Goal: Transaction & Acquisition: Subscribe to service/newsletter

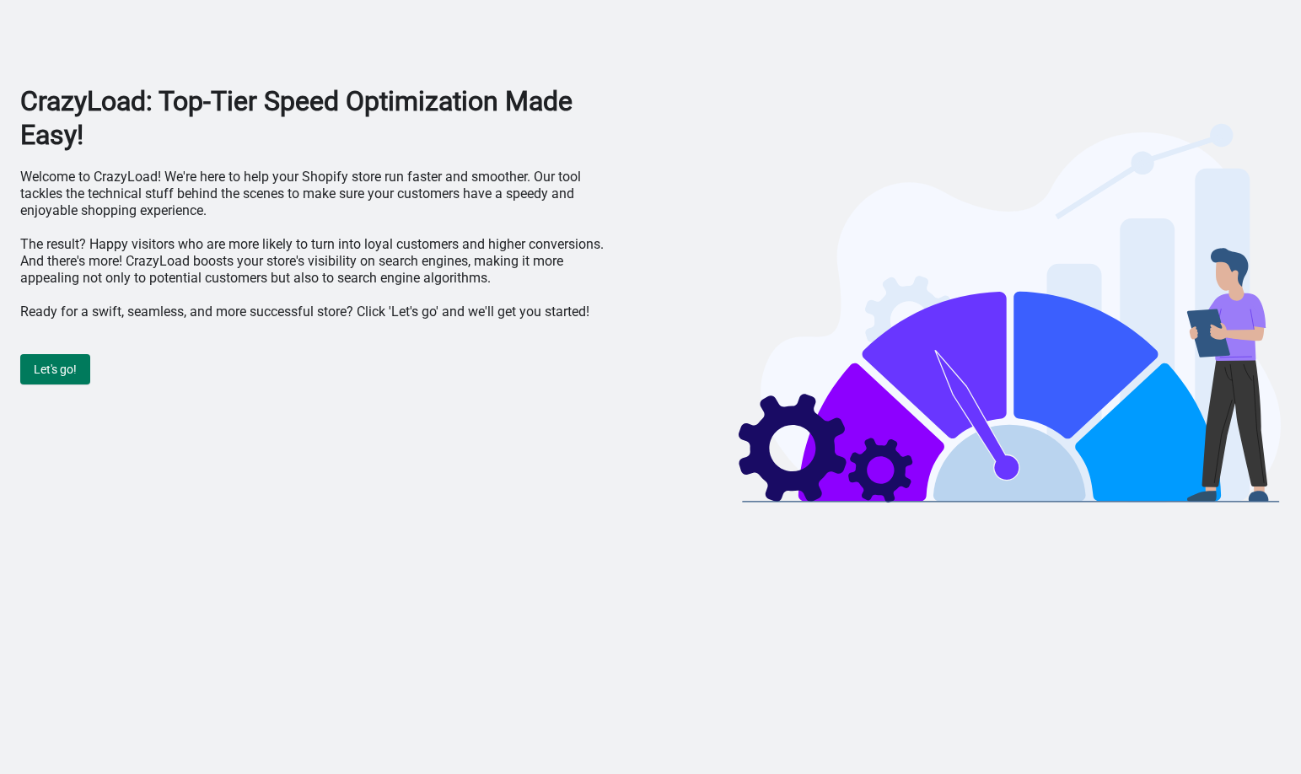
click at [351, 215] on p "Welcome to CrazyLoad! We're here to help your Shopify store run faster and smoo…" at bounding box center [323, 194] width 606 height 51
drag, startPoint x: 539, startPoint y: 405, endPoint x: 356, endPoint y: 369, distance: 186.4
click at [538, 405] on div "CrazyLoad: Top-Tier Speed Optimization Made Easy! Welcome to CrazyLoad! We're h…" at bounding box center [323, 295] width 606 height 423
click at [1091, 529] on body "CrazyLoad: Top-Tier Speed Optimization Made Easy! Welcome to CrazyLoad! We're h…" at bounding box center [650, 387] width 1301 height 774
click at [64, 373] on span "Let's go!" at bounding box center [55, 369] width 43 height 13
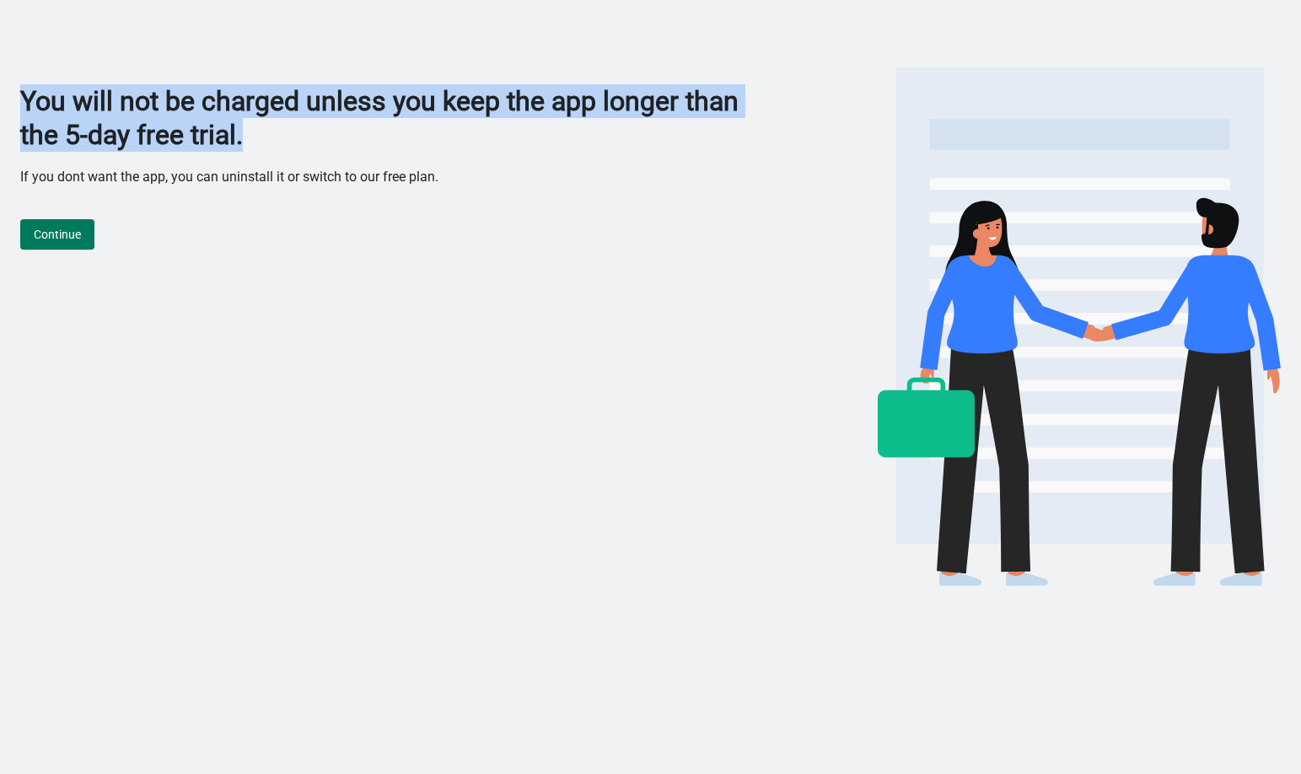
drag, startPoint x: 16, startPoint y: 94, endPoint x: 195, endPoint y: 10, distance: 197.3
click at [313, 145] on div "You will not be charged unless you keep the app longer than the 5-day free tria…" at bounding box center [650, 299] width 1301 height 598
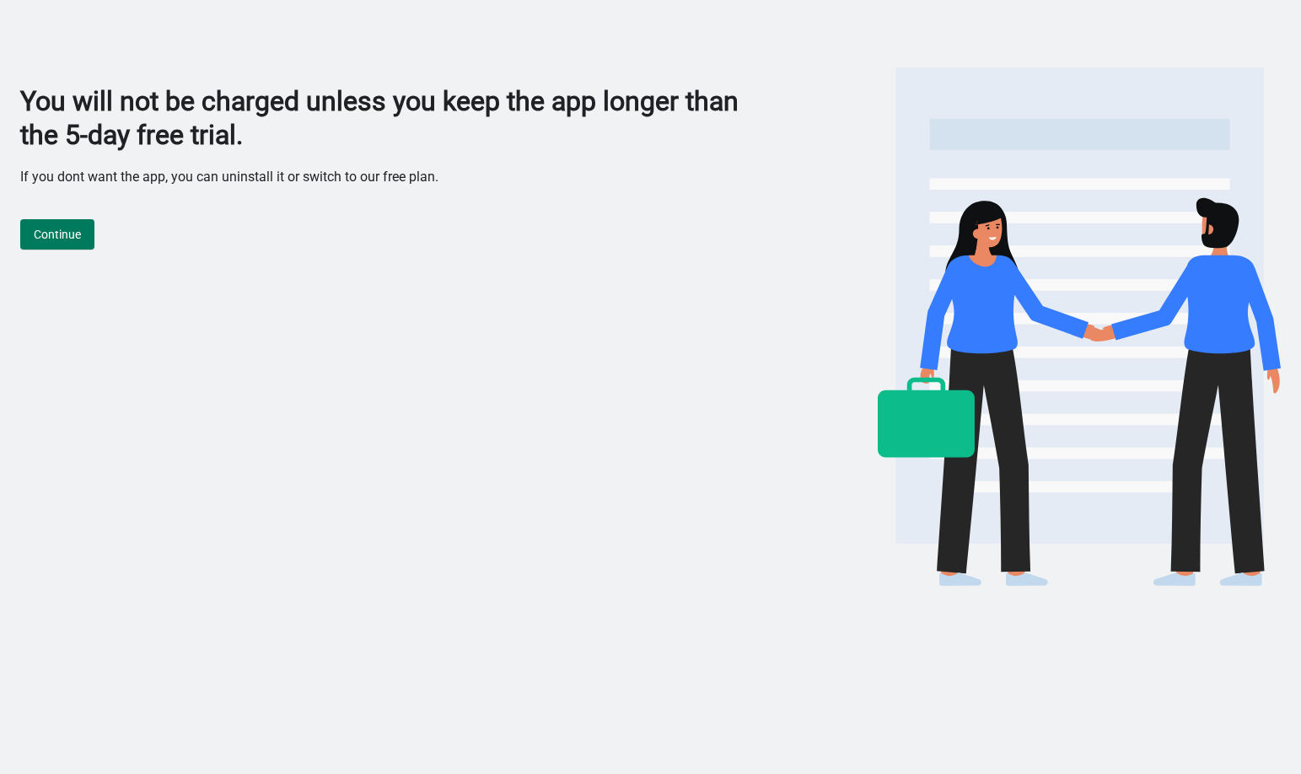
click at [207, 172] on p "If you dont want the app, you can uninstall it or switch to our free plan." at bounding box center [392, 177] width 744 height 17
click at [77, 230] on span "Continue" at bounding box center [57, 234] width 47 height 13
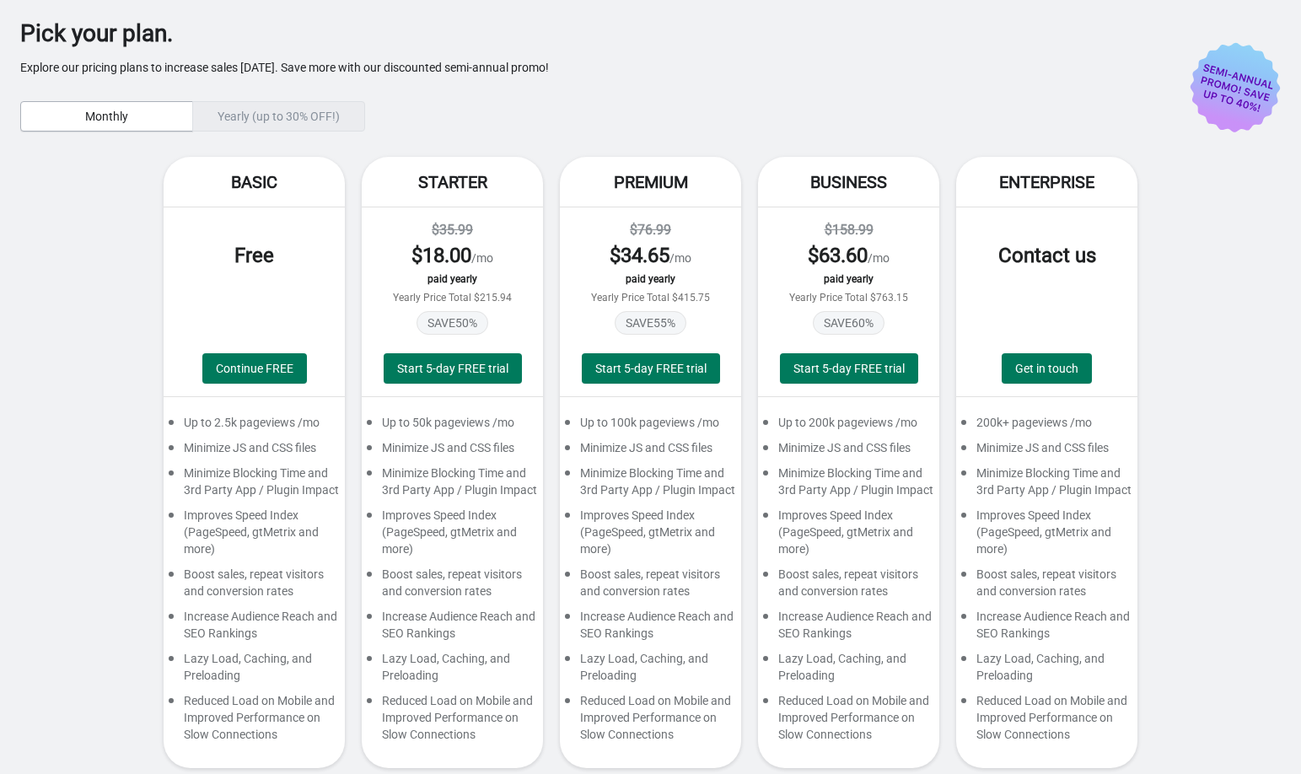
click at [77, 230] on div "Basic Free Continue FREE Up to 2.5k pageviews /mo Minimize JS and CSS files Min…" at bounding box center [650, 471] width 1261 height 628
drag, startPoint x: 229, startPoint y: 170, endPoint x: 315, endPoint y: 259, distance: 123.5
click at [315, 259] on div "Pick your plan. Explore our pricing plans to increase sales today. Save more wi…" at bounding box center [650, 396] width 1261 height 792
drag, startPoint x: 395, startPoint y: 177, endPoint x: 596, endPoint y: 224, distance: 207.0
click at [551, 288] on div "Basic Free Continue FREE Up to 2.5k pageviews /mo Minimize JS and CSS files Min…" at bounding box center [650, 471] width 1261 height 628
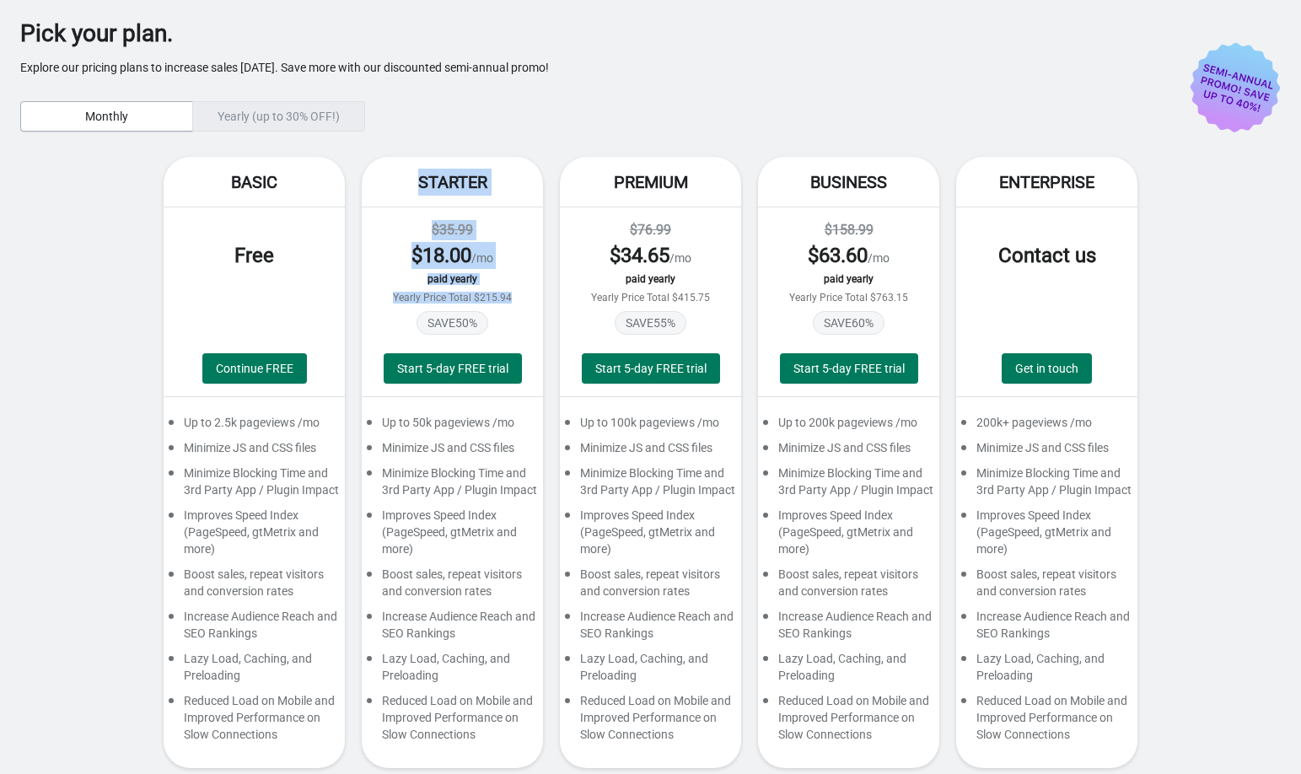
drag, startPoint x: 597, startPoint y: 175, endPoint x: 734, endPoint y: 264, distance: 163.3
click at [734, 264] on div "Premium $76.99 $ 34.65 /mo paid yearly Yearly Price Total $415.75 SAVE 55 % Sta…" at bounding box center [650, 462] width 181 height 611
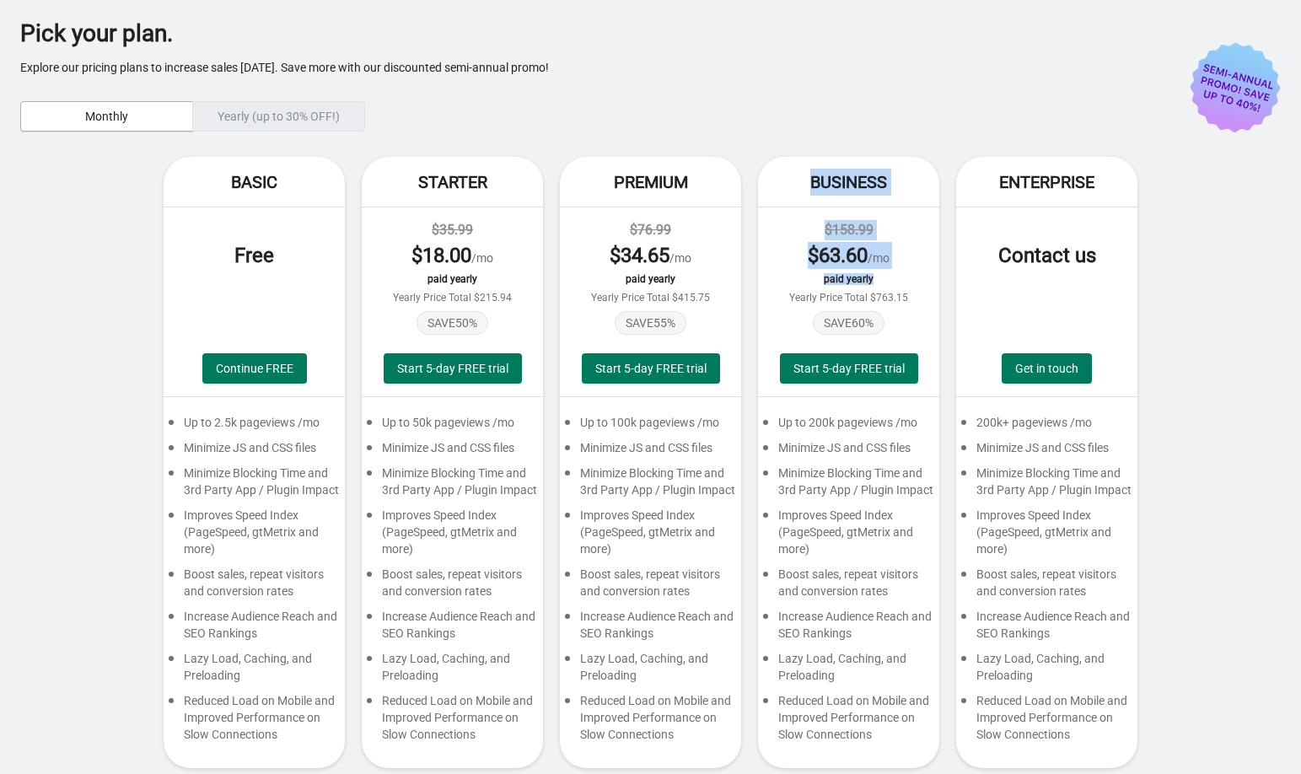
drag, startPoint x: 789, startPoint y: 176, endPoint x: 955, endPoint y: 272, distance: 190.8
click at [934, 281] on div "Business $158.99 $ 63.60 /mo paid yearly Yearly Price Total $763.15 SAVE 60 % S…" at bounding box center [848, 462] width 181 height 611
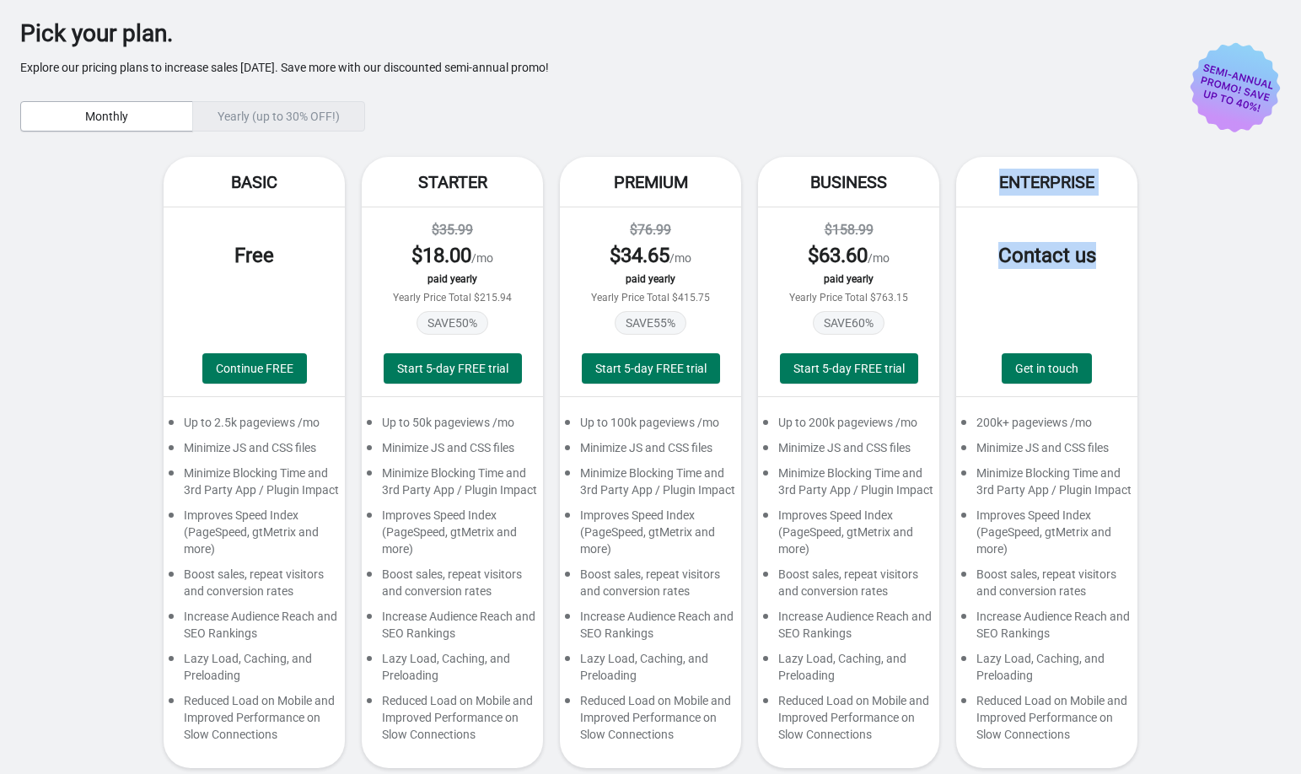
drag, startPoint x: 984, startPoint y: 174, endPoint x: 1119, endPoint y: 256, distance: 157.8
click at [1118, 272] on div "Enterprise Contact us Get in touch 200k+ pageviews /mo Minimize JS and CSS file…" at bounding box center [1046, 462] width 181 height 611
click at [668, 206] on div "Premium" at bounding box center [650, 182] width 181 height 51
click at [258, 114] on div "Yearly (up to 30% OFF!)" at bounding box center [278, 116] width 173 height 30
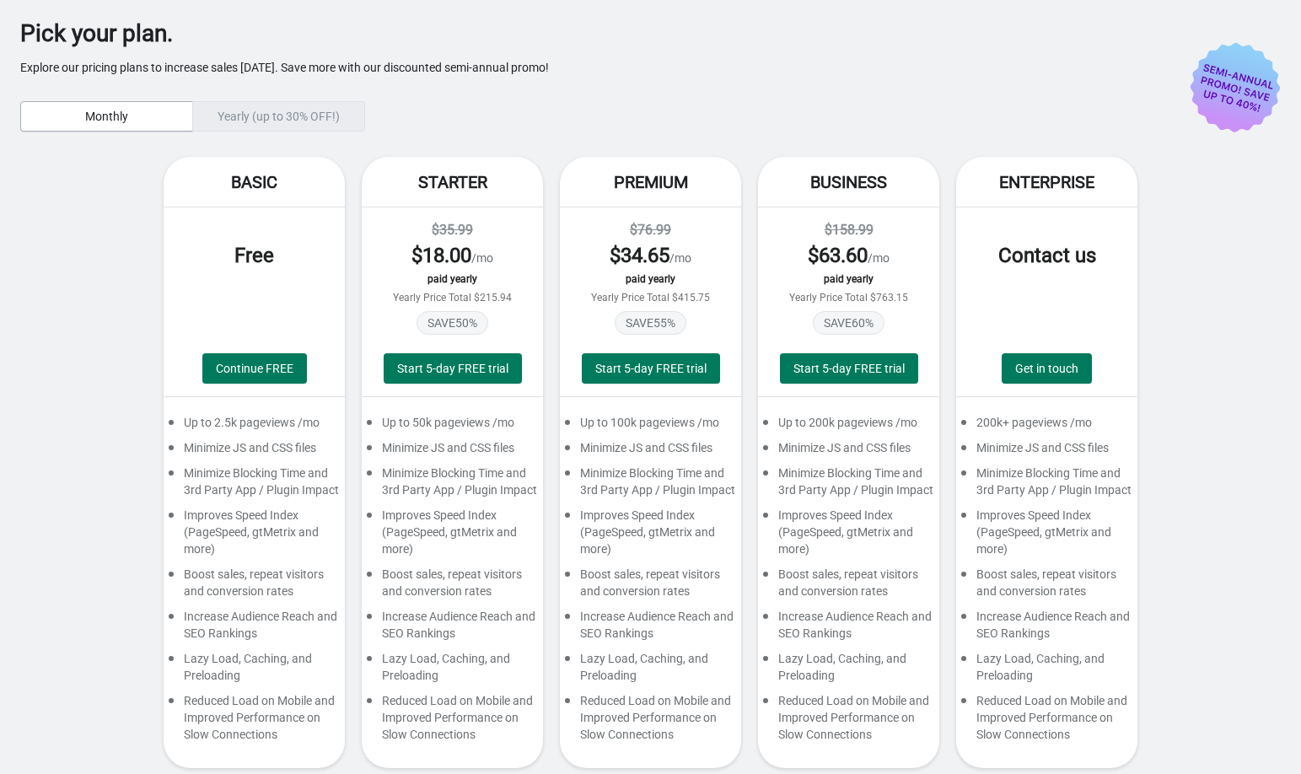
click at [322, 114] on div "Yearly (up to 30% OFF!)" at bounding box center [278, 116] width 173 height 30
click at [299, 115] on div "Yearly (up to 30% OFF!)" at bounding box center [278, 116] width 173 height 30
click at [121, 110] on span "Monthly" at bounding box center [106, 116] width 43 height 13
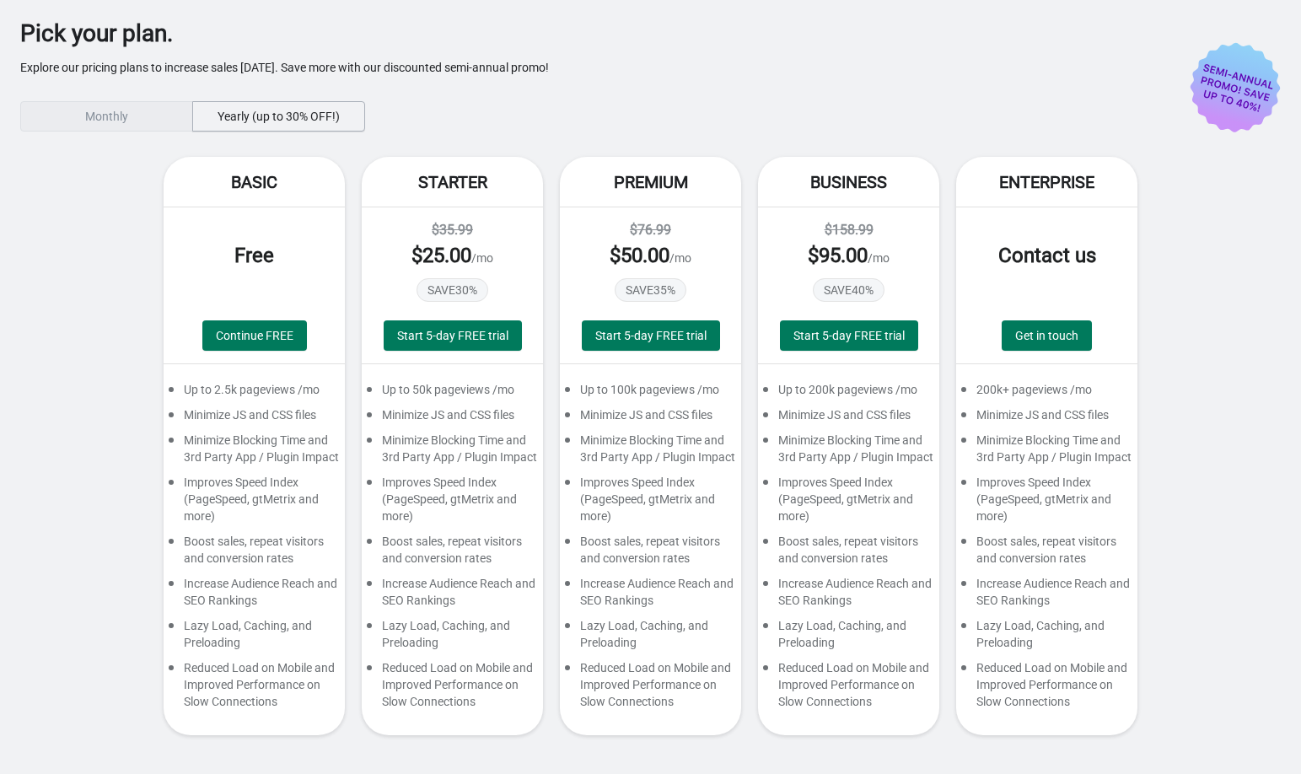
click at [308, 110] on span "Yearly (up to 30% OFF!)" at bounding box center [279, 116] width 122 height 13
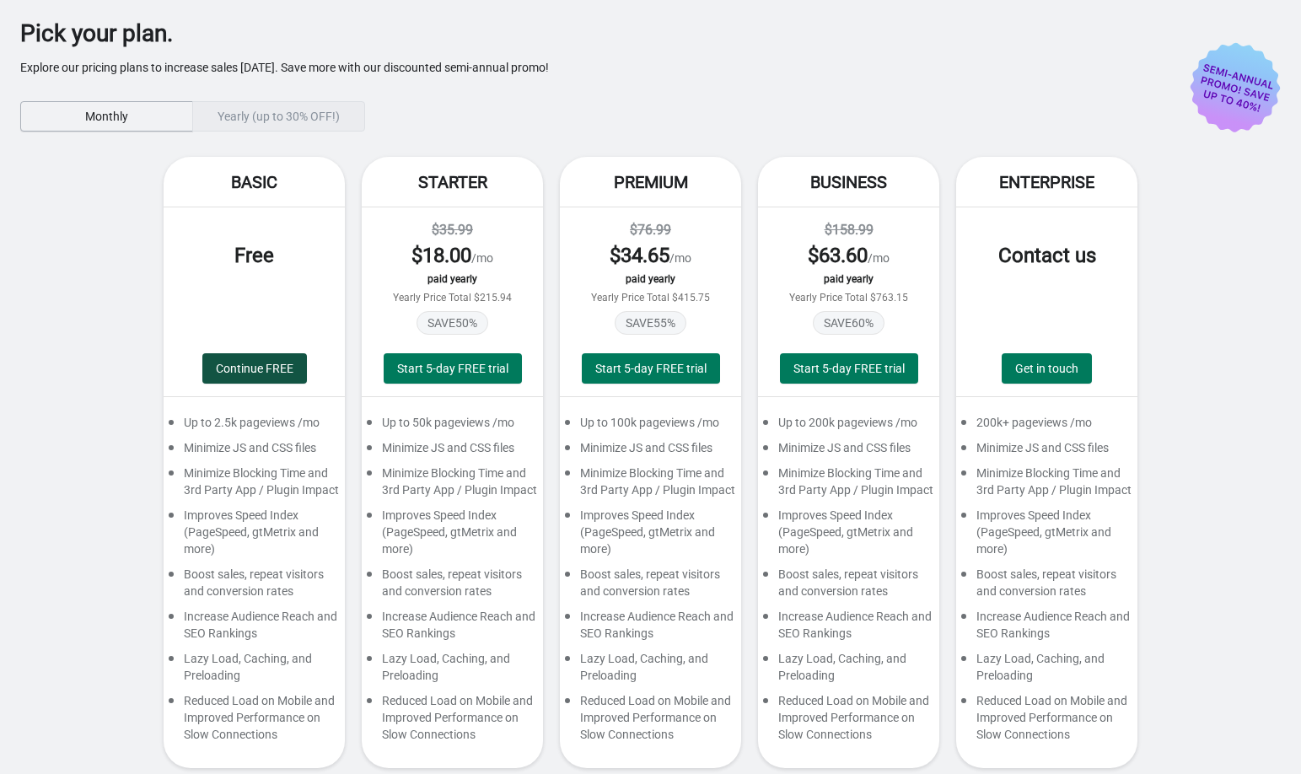
click at [283, 362] on span "Continue FREE" at bounding box center [255, 368] width 78 height 13
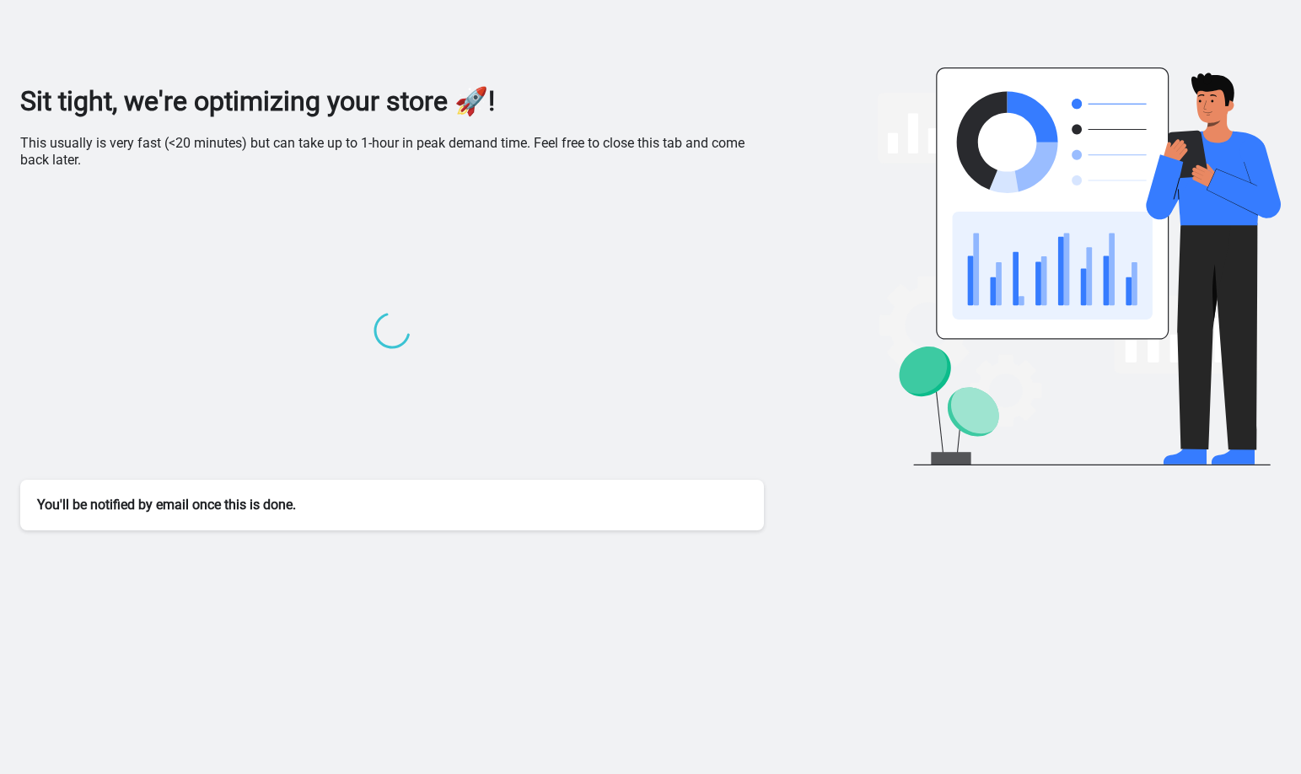
click at [115, 267] on div at bounding box center [392, 333] width 744 height 294
click at [165, 317] on div at bounding box center [392, 333] width 744 height 294
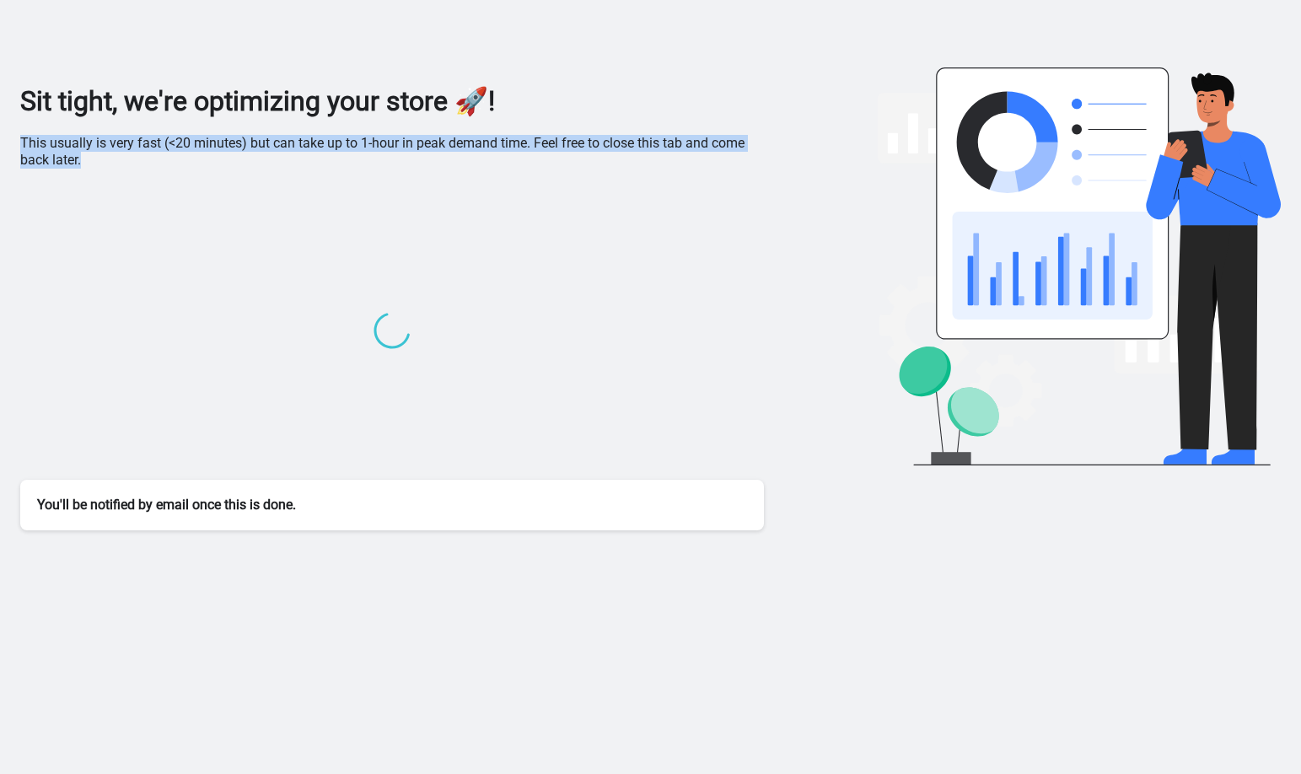
drag, startPoint x: 16, startPoint y: 143, endPoint x: 784, endPoint y: 185, distance: 769.5
click at [784, 185] on div "Sit tight, we're optimizing your store 🚀! This usually is very fast (<20 minute…" at bounding box center [650, 268] width 1301 height 537
click at [447, 178] on div "Sit tight, we're optimizing your store 🚀! This usually is very fast (<20 minute…" at bounding box center [392, 307] width 744 height 446
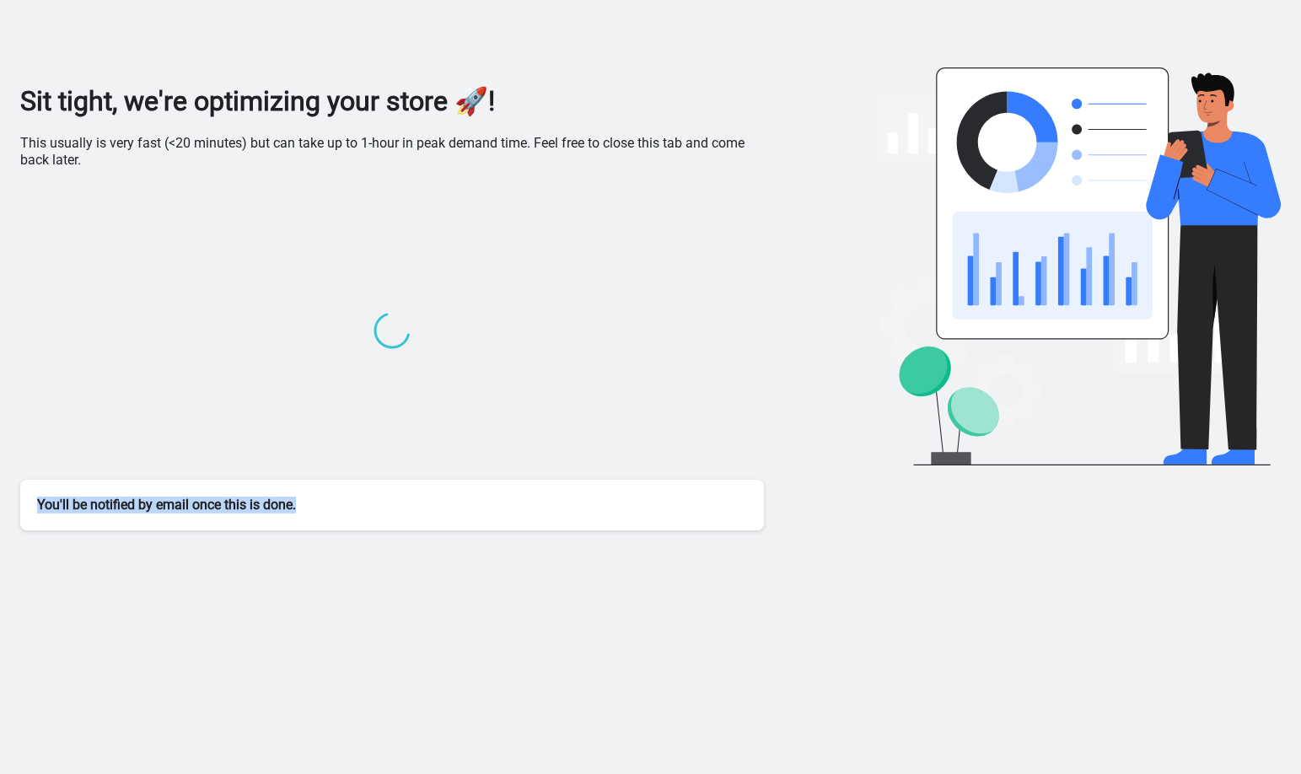
drag, startPoint x: 358, startPoint y: 505, endPoint x: -5, endPoint y: 507, distance: 363.5
click at [0, 507] on html "Sit tight, we're optimizing your store 🚀! This usually is very fast (<20 minute…" at bounding box center [650, 387] width 1301 height 774
click at [283, 348] on div at bounding box center [392, 333] width 744 height 294
click at [337, 207] on div at bounding box center [392, 333] width 744 height 294
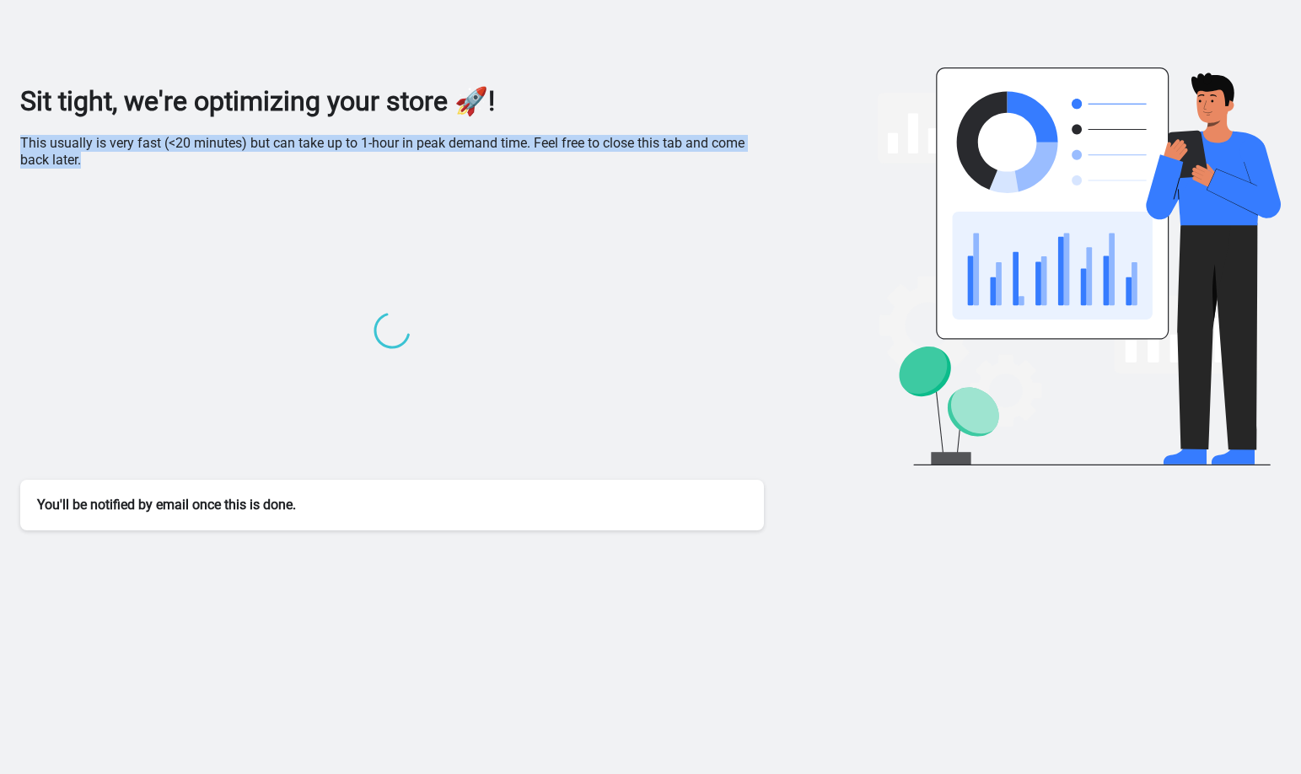
drag, startPoint x: 11, startPoint y: 145, endPoint x: 151, endPoint y: 176, distance: 143.4
click at [151, 176] on div "Sit tight, we're optimizing your store 🚀! This usually is very fast (<20 minute…" at bounding box center [650, 268] width 1301 height 537
click at [151, 176] on div "Sit tight, we're optimizing your store 🚀! This usually is very fast (<20 minute…" at bounding box center [392, 307] width 744 height 446
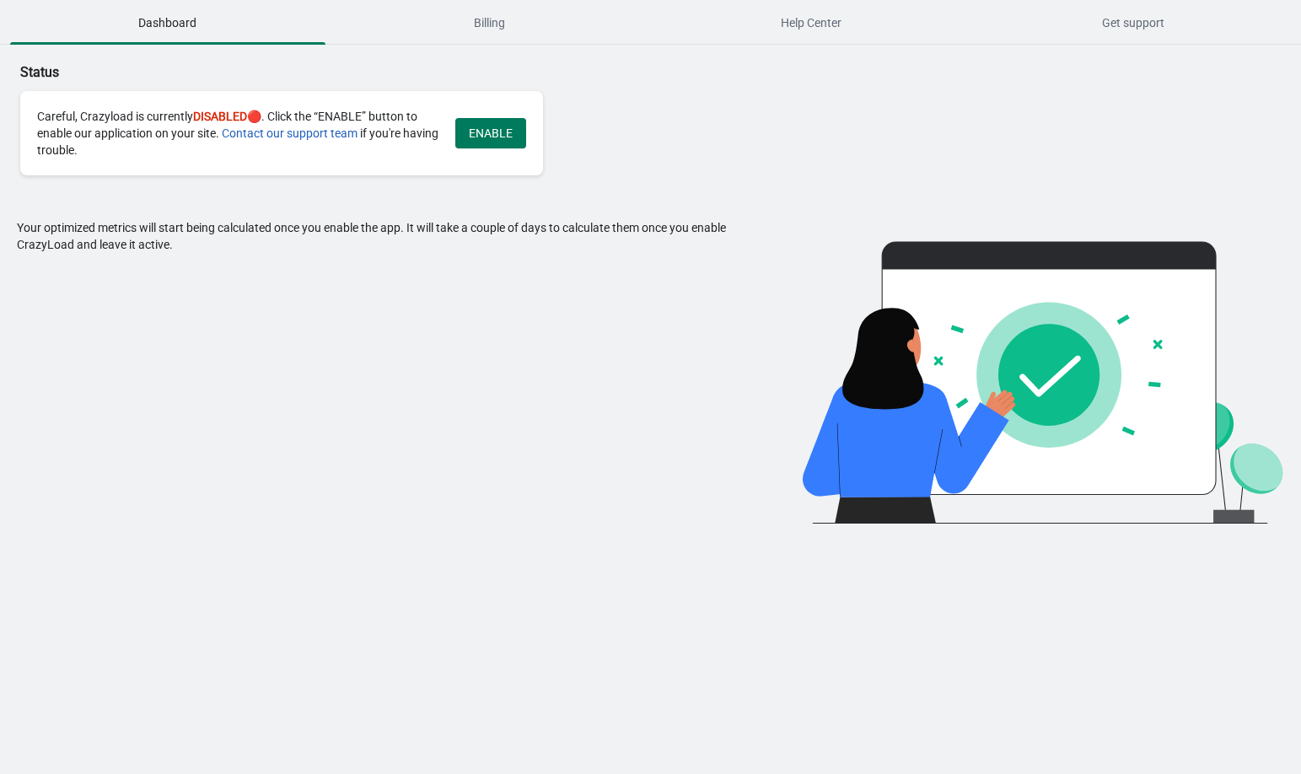
click at [410, 429] on div "Your optimized metrics will start being calculated once you enable the app. It …" at bounding box center [378, 371] width 723 height 304
click at [433, 334] on div "Your optimized metrics will start being calculated once you enable the app. It …" at bounding box center [378, 371] width 723 height 304
click at [492, 14] on span "Billing" at bounding box center [489, 23] width 315 height 30
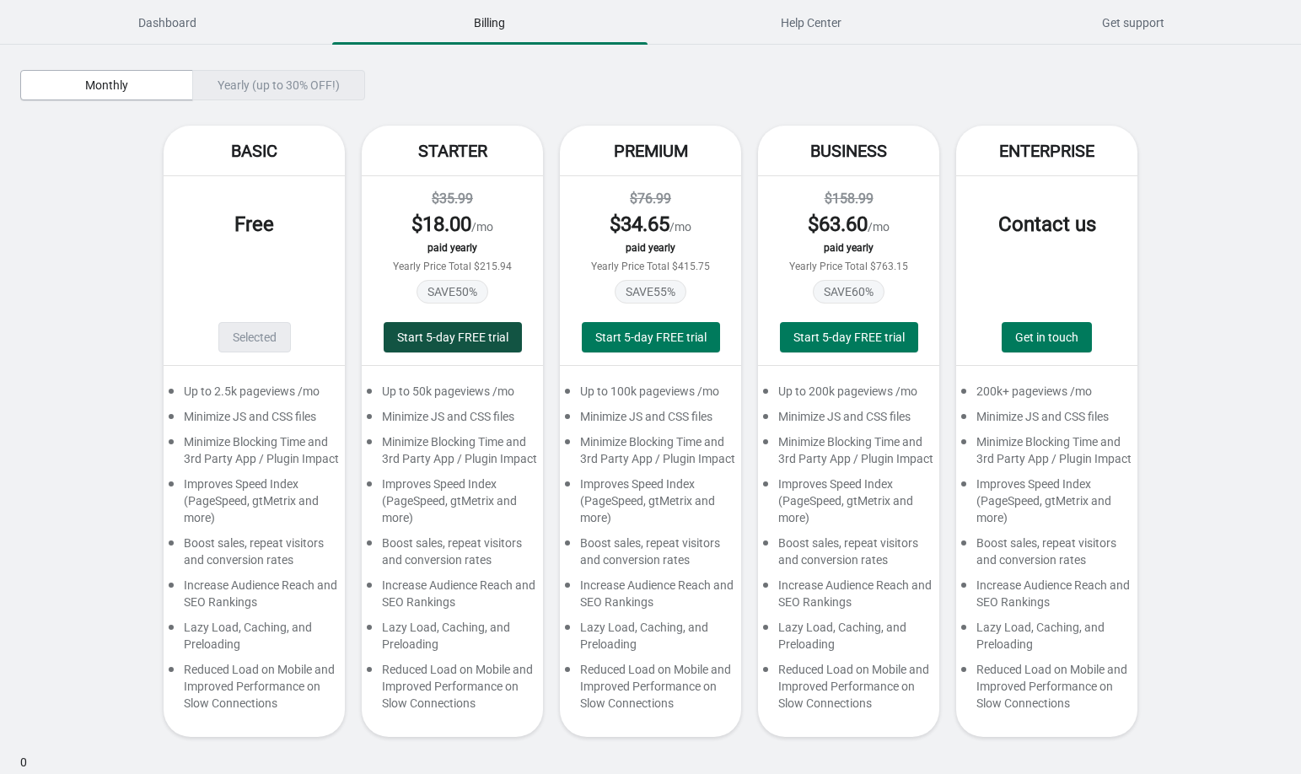
click at [457, 342] on span "Start 5-day FREE trial" at bounding box center [452, 337] width 111 height 13
click at [299, 83] on div "Yearly (up to 30% OFF!)" at bounding box center [278, 85] width 173 height 30
click at [226, 92] on div "Yearly (up to 30% OFF!)" at bounding box center [278, 85] width 173 height 30
click at [139, 89] on span "Monthly" at bounding box center [107, 84] width 144 height 13
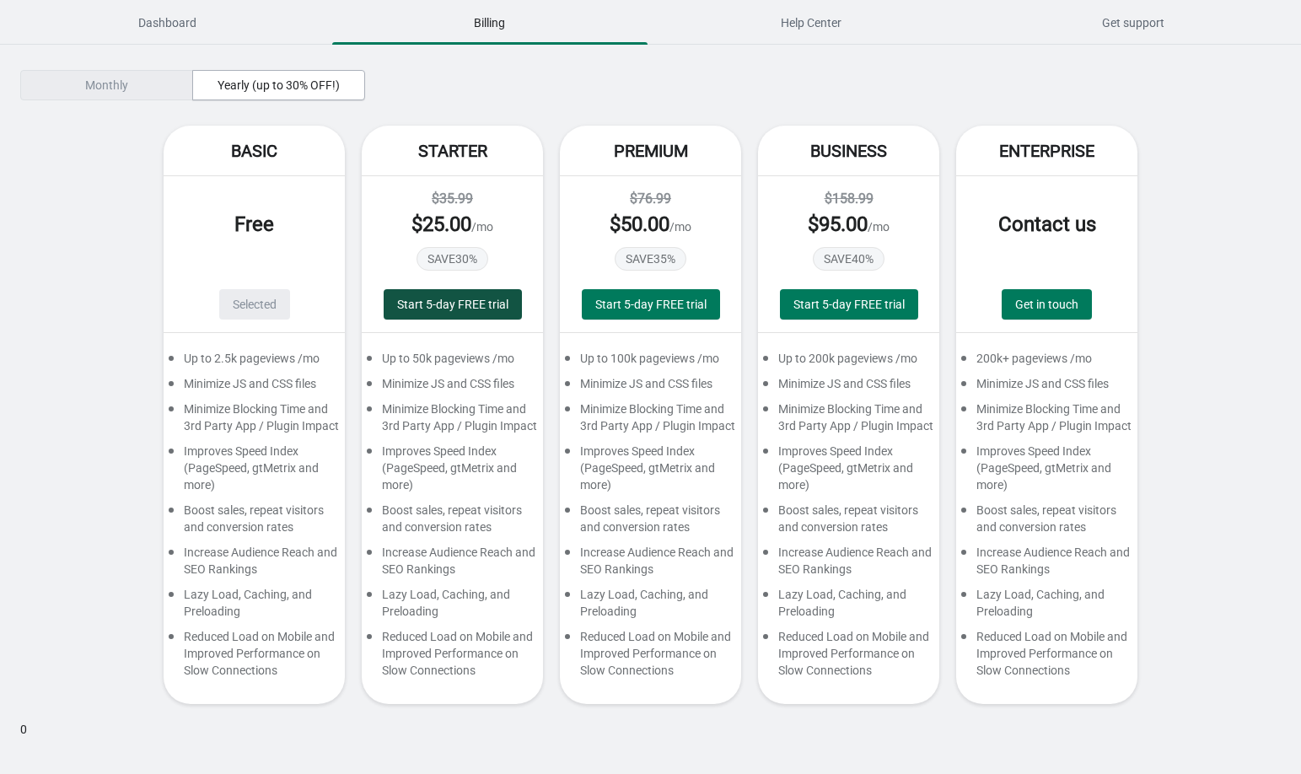
click at [441, 299] on span "Start 5-day FREE trial" at bounding box center [452, 304] width 111 height 13
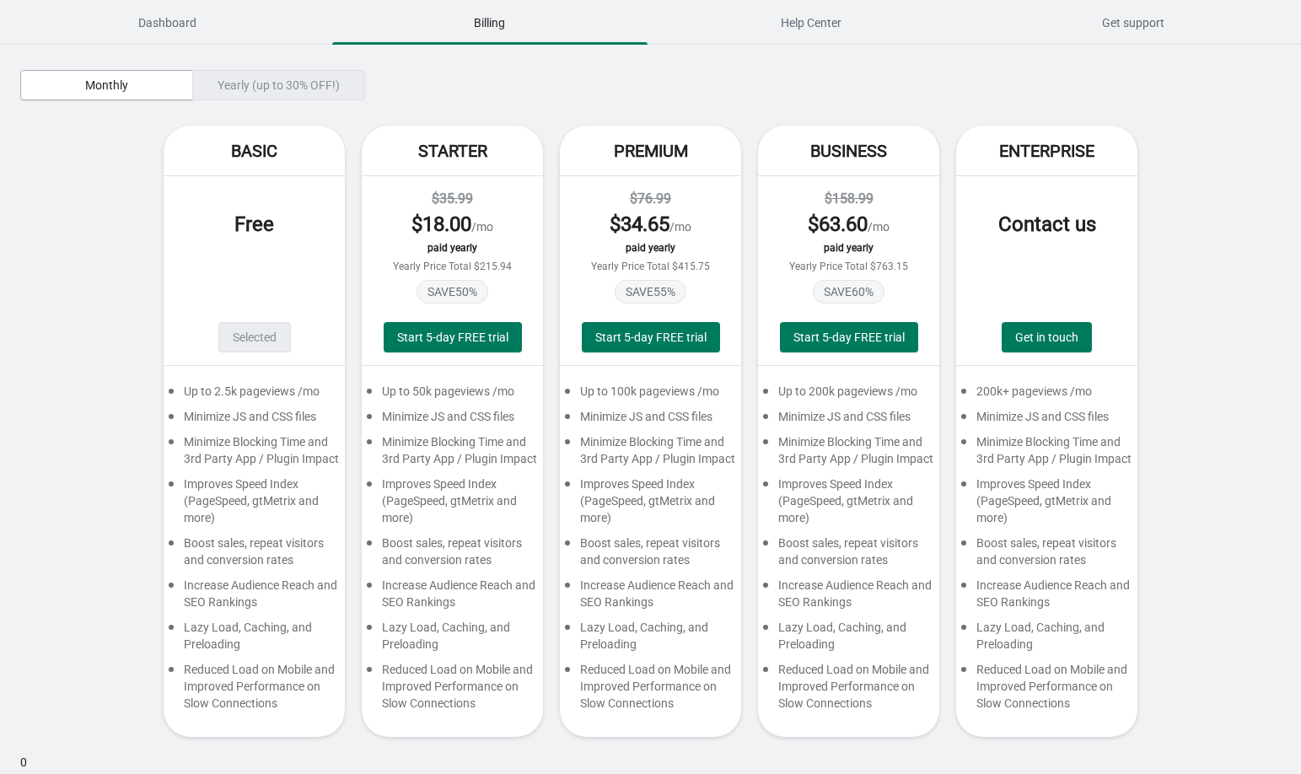
click at [316, 81] on div "Yearly (up to 30% OFF!)" at bounding box center [278, 85] width 173 height 30
click at [257, 86] on div "Yearly (up to 30% OFF!)" at bounding box center [278, 85] width 173 height 30
click at [125, 82] on span "Monthly" at bounding box center [106, 84] width 43 height 13
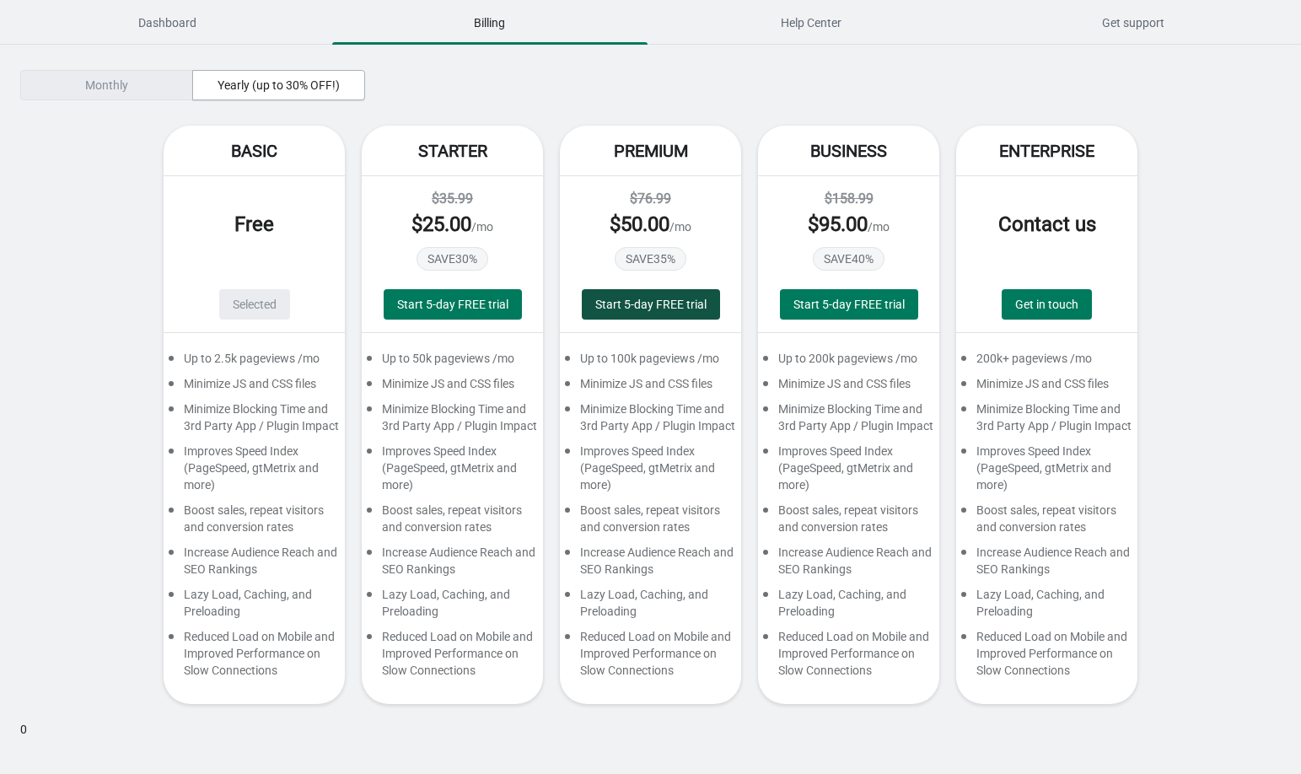
click at [655, 304] on span "Start 5-day FREE trial" at bounding box center [650, 304] width 111 height 13
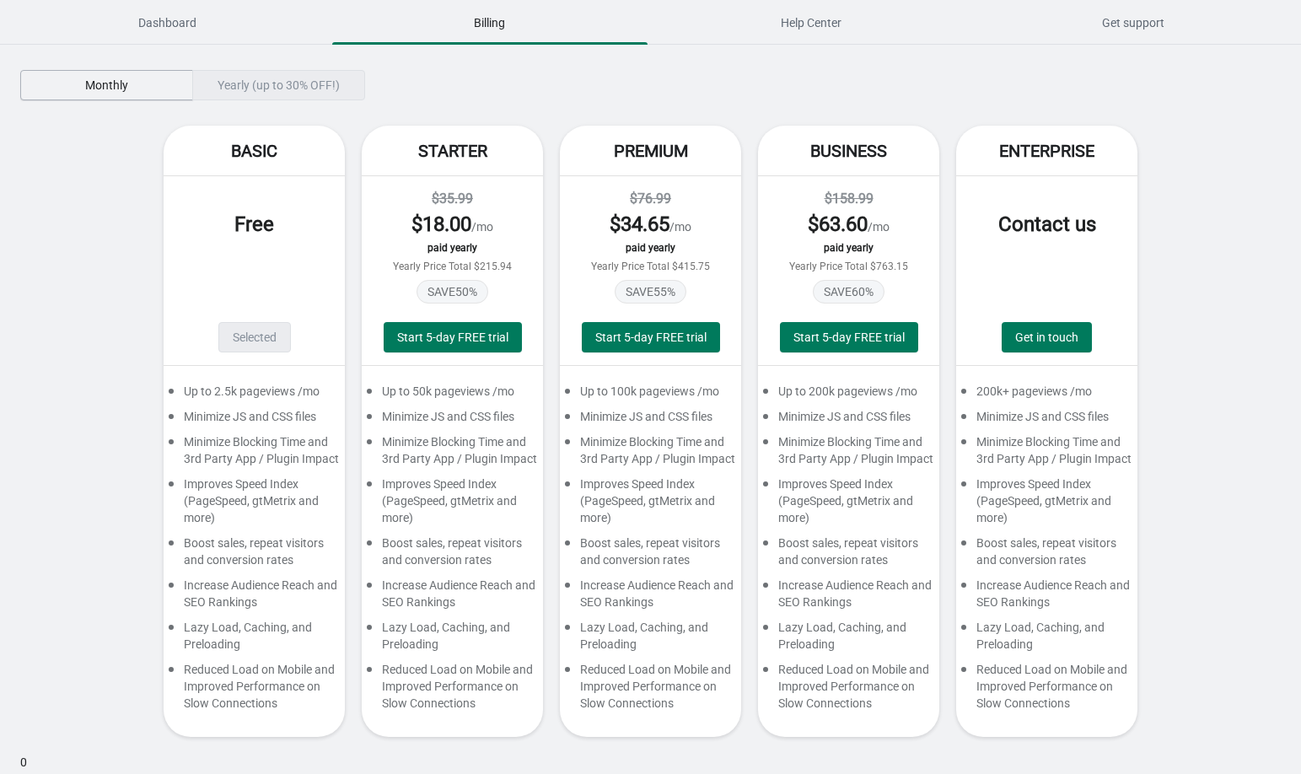
click at [158, 77] on button "Monthly" at bounding box center [106, 85] width 173 height 30
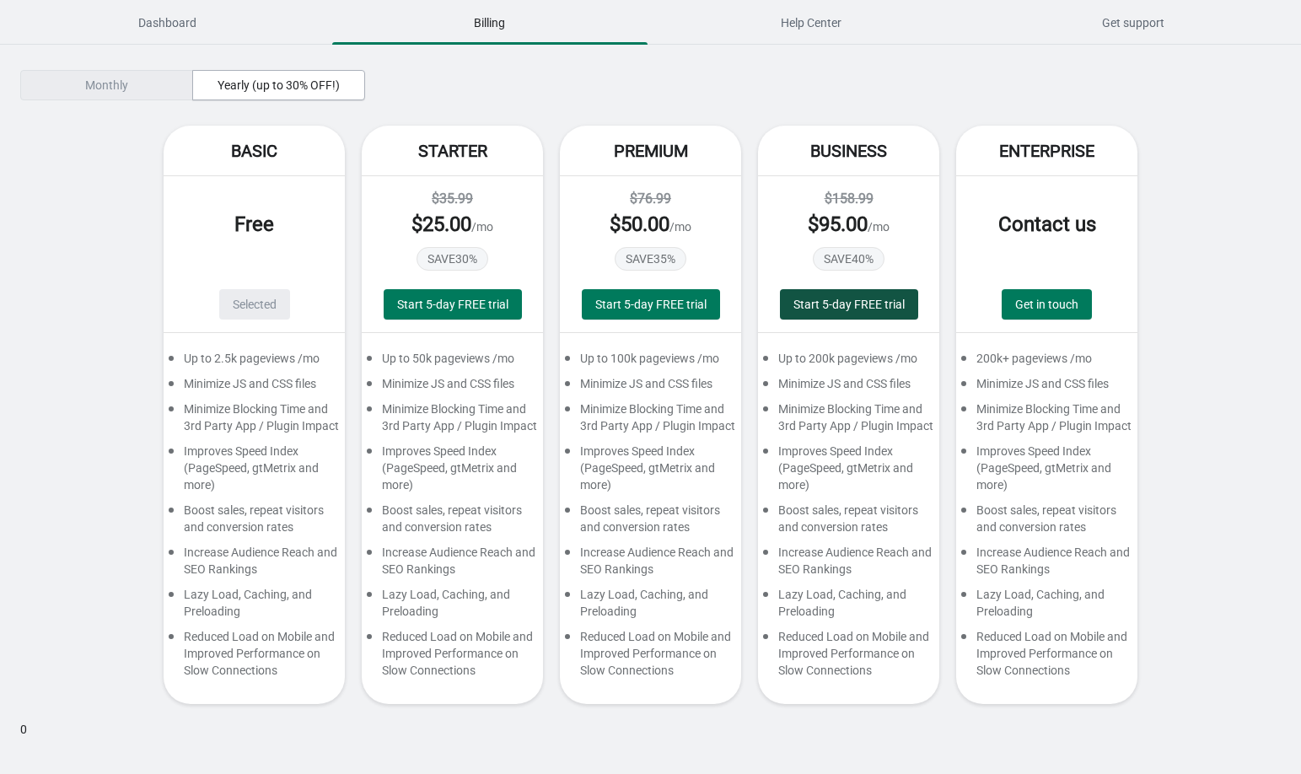
click at [829, 305] on span "Start 5-day FREE trial" at bounding box center [849, 304] width 111 height 13
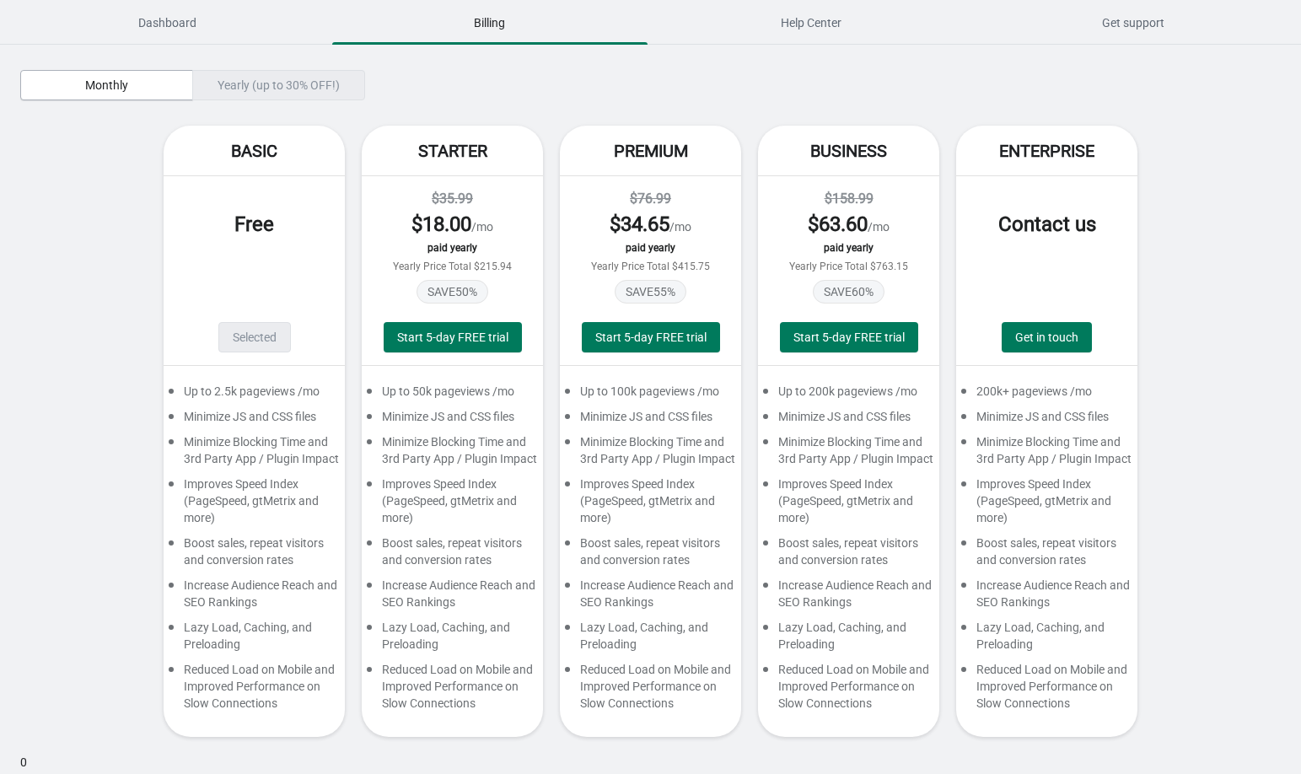
click at [243, 89] on div "Yearly (up to 30% OFF!)" at bounding box center [278, 85] width 173 height 30
click at [635, 334] on span "Start 5-day FREE trial" at bounding box center [650, 337] width 111 height 13
click at [843, 339] on span "Start 5-day FREE trial" at bounding box center [849, 337] width 111 height 13
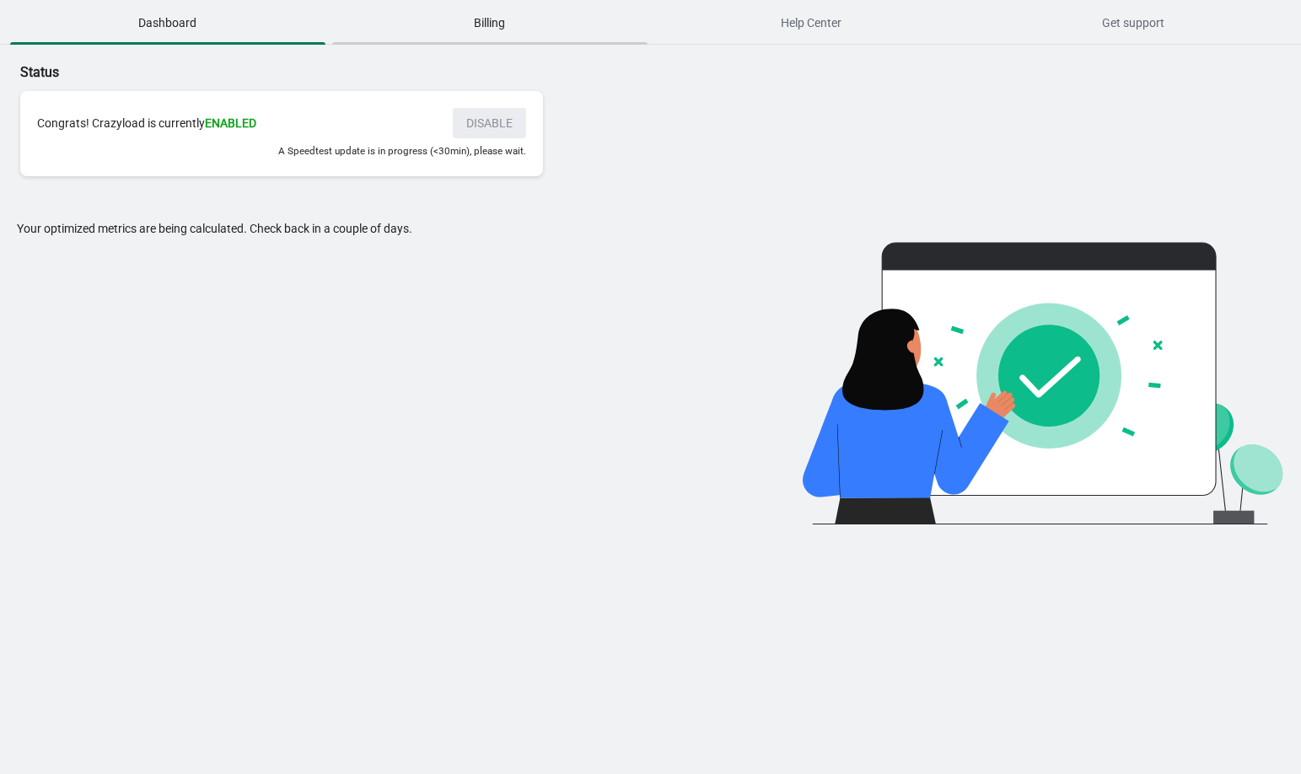
click at [501, 25] on span "Billing" at bounding box center [489, 23] width 315 height 30
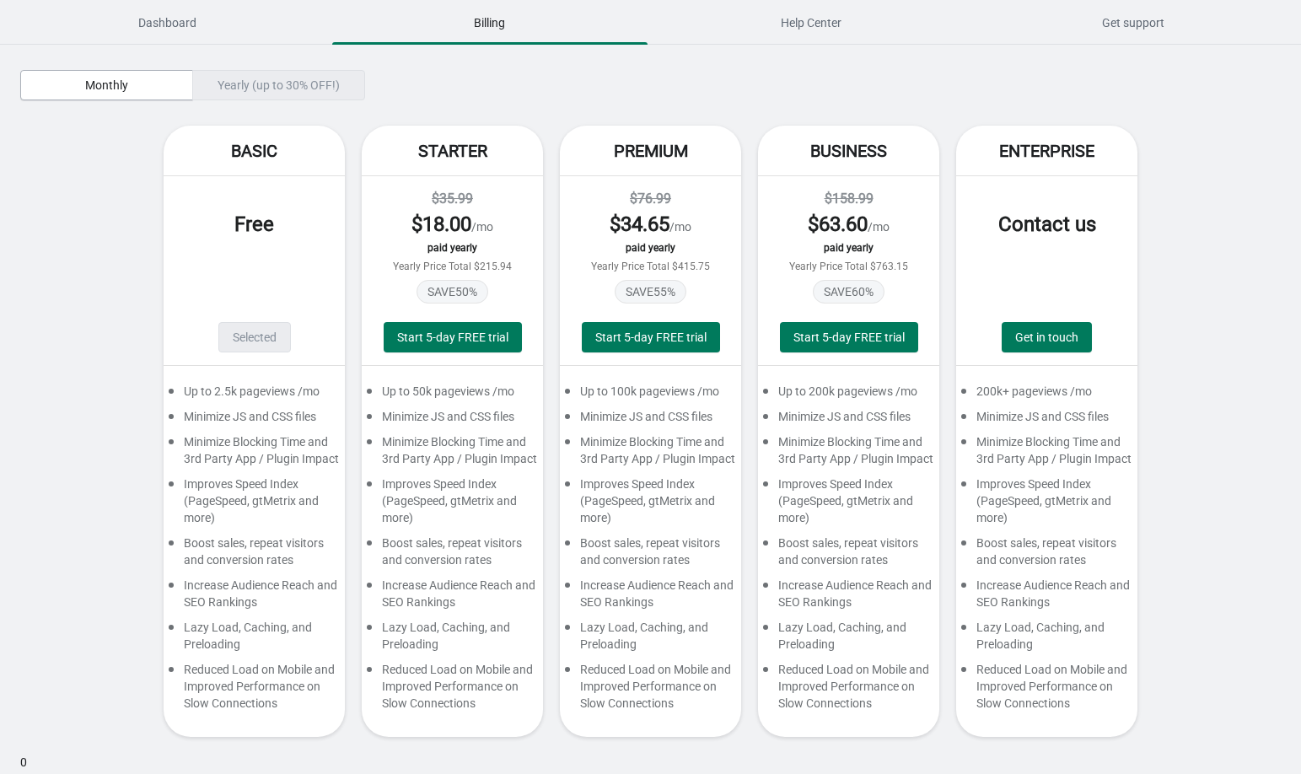
click at [309, 90] on div "Yearly (up to 30% OFF!)" at bounding box center [278, 85] width 173 height 30
click at [339, 78] on div "Yearly (up to 30% OFF!)" at bounding box center [278, 85] width 173 height 30
click at [240, 71] on div "Yearly (up to 30% OFF!)" at bounding box center [278, 85] width 173 height 30
click at [113, 84] on span "Monthly" at bounding box center [106, 84] width 43 height 13
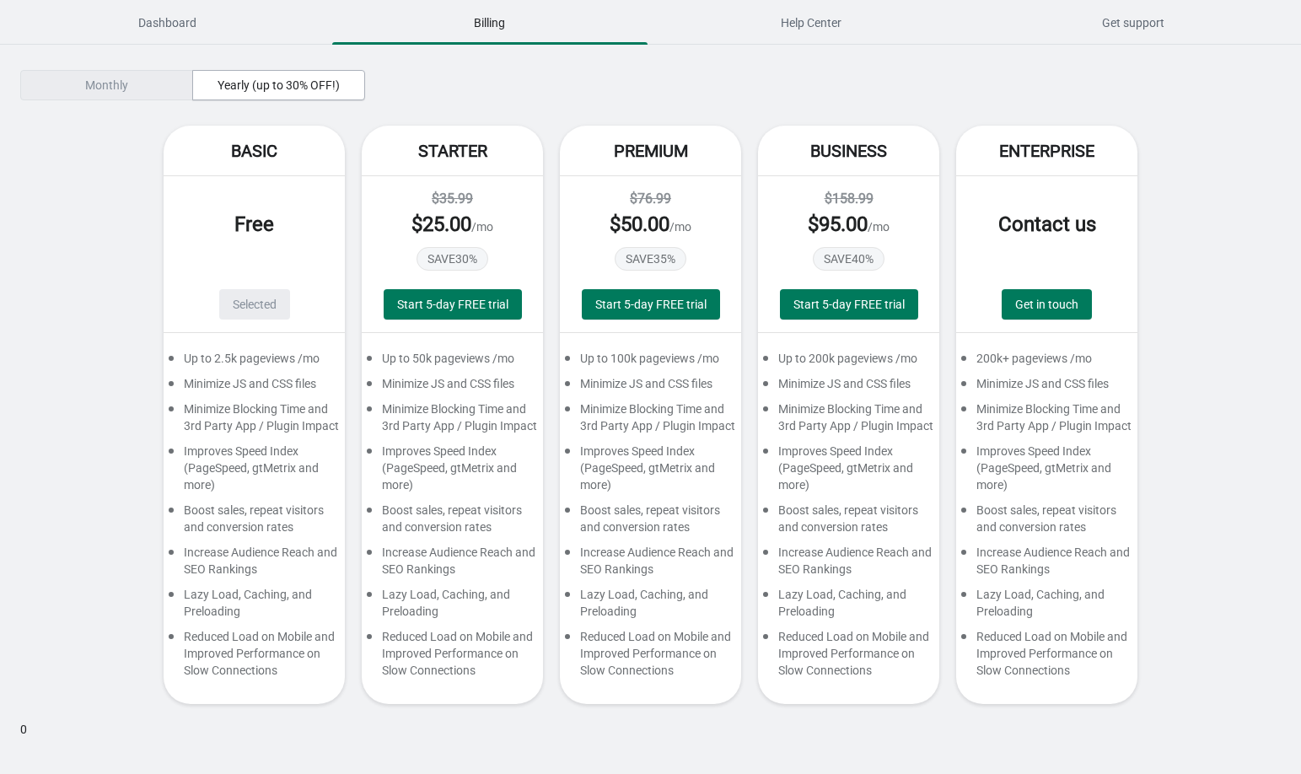
click at [116, 110] on div "Monthly Yearly (up to 30% OFF!) Basic Free Selected Up to 2.5k pageviews /mo Mi…" at bounding box center [650, 395] width 1261 height 700
click at [125, 72] on div "Monthly" at bounding box center [106, 85] width 173 height 30
click at [255, 89] on span "Yearly (up to 30% OFF!)" at bounding box center [279, 84] width 122 height 13
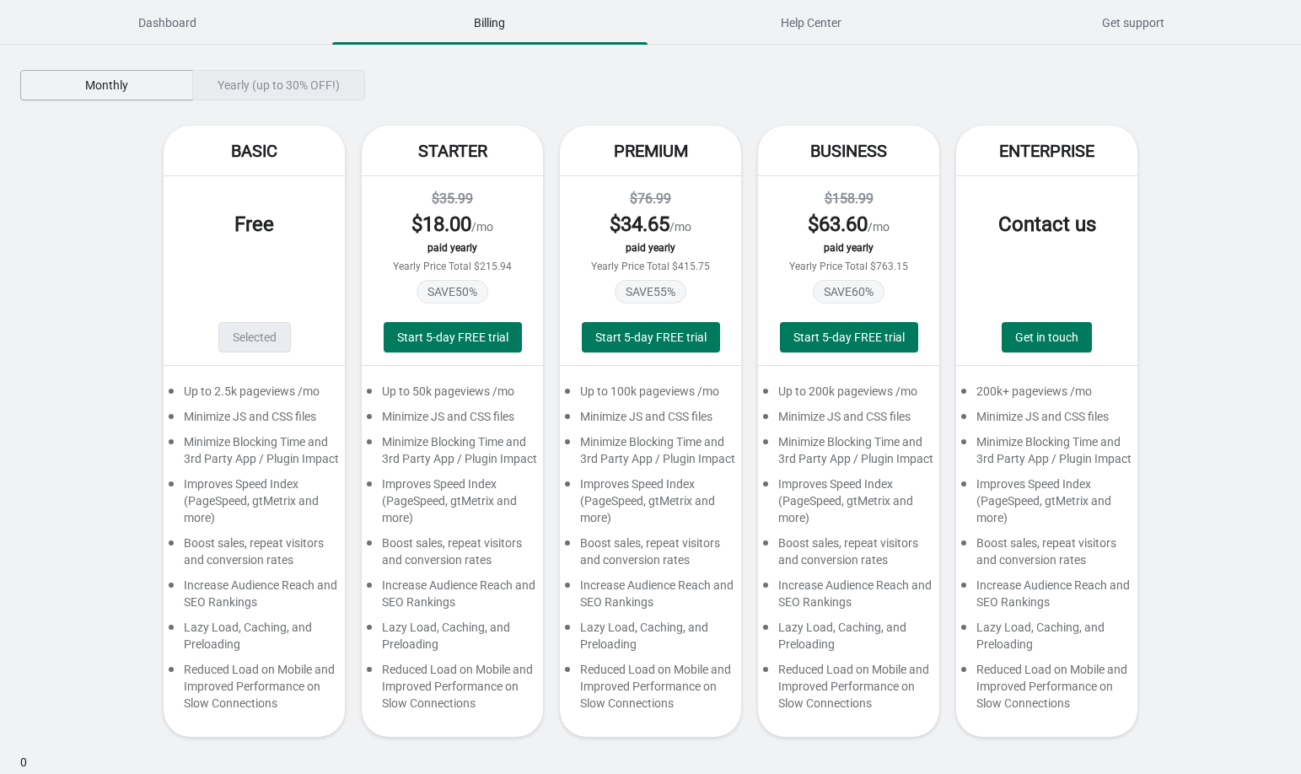
click at [94, 86] on span "Monthly" at bounding box center [106, 84] width 43 height 13
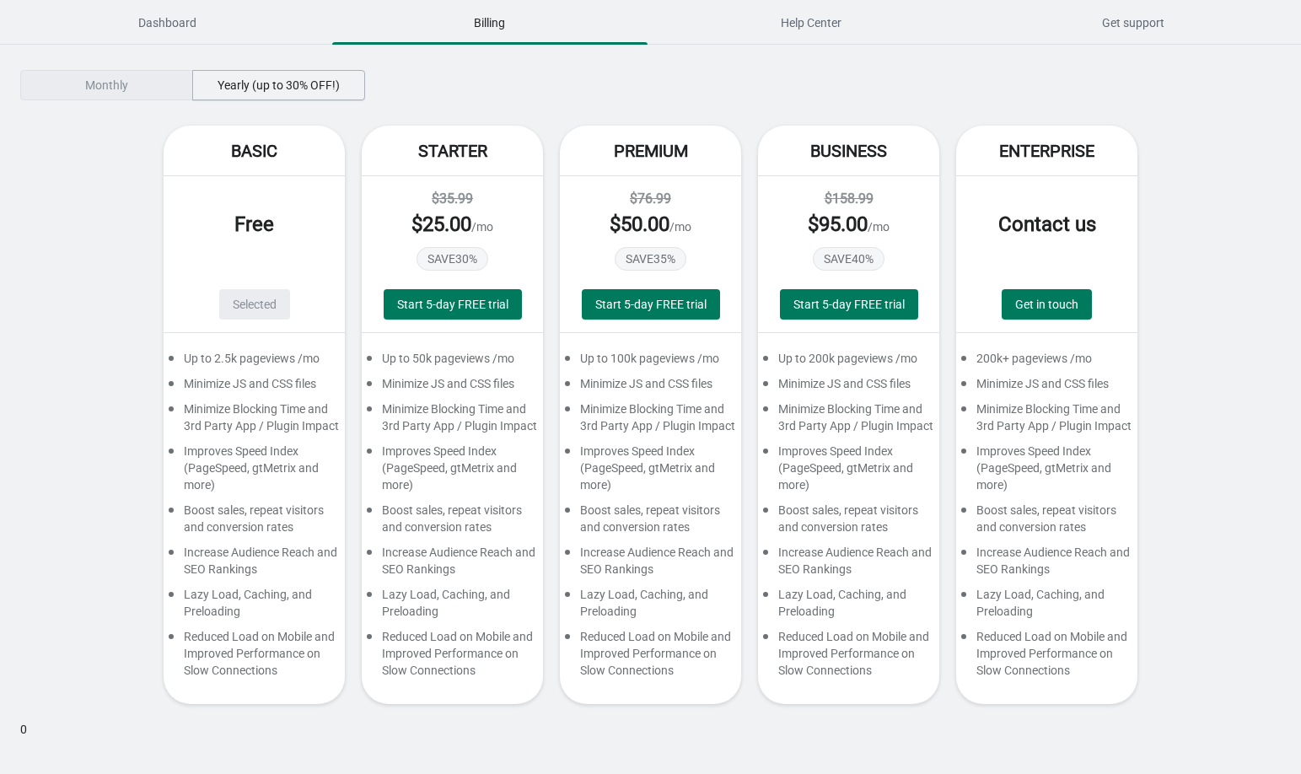
click at [256, 89] on span "Yearly (up to 30% OFF!)" at bounding box center [279, 84] width 122 height 13
